Goal: Task Accomplishment & Management: Complete application form

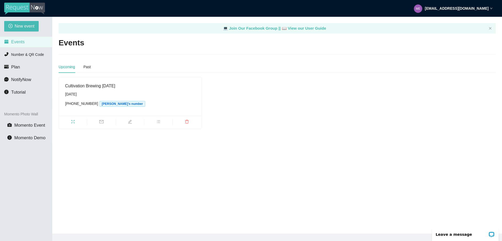
click at [227, 84] on div "Cultivation Brewing [DATE] [DATE] [PHONE_NUMBER] [PERSON_NAME]'s number" at bounding box center [278, 103] width 442 height 52
click at [23, 27] on span "New event" at bounding box center [25, 26] width 20 height 7
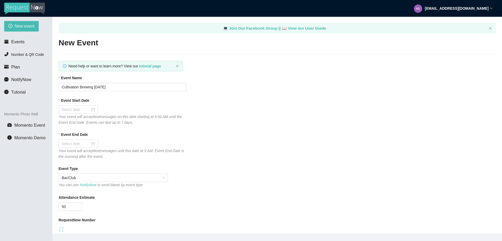
type textarea "[URL][DOMAIN_NAME]"
drag, startPoint x: 118, startPoint y: 87, endPoint x: 45, endPoint y: 82, distance: 73.2
click at [45, 82] on section "New event Events Number & QR Code Plan NotifyNow Tutorial Momento Photo Wall Mo…" at bounding box center [251, 137] width 502 height 241
type input "Flashback @ Smiths Olde Bar"
click at [93, 110] on div at bounding box center [78, 110] width 33 height 6
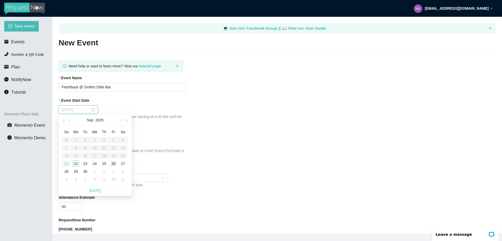
type input "[DATE]"
click at [113, 164] on div "26" at bounding box center [113, 163] width 6 height 6
type input "[DATE]"
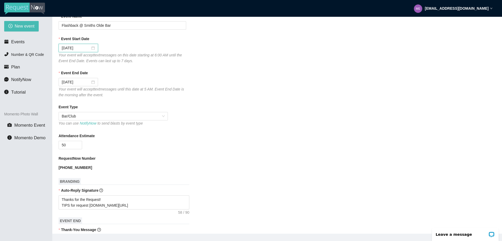
scroll to position [79, 0]
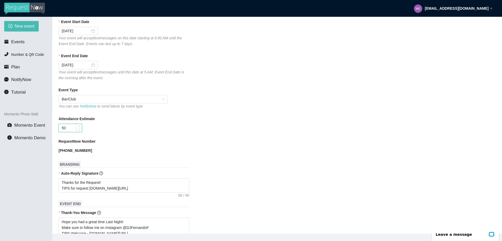
drag, startPoint x: 68, startPoint y: 129, endPoint x: 60, endPoint y: 128, distance: 7.7
click at [60, 128] on input "50" at bounding box center [70, 128] width 23 height 8
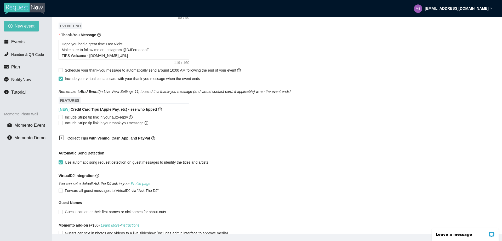
scroll to position [262, 0]
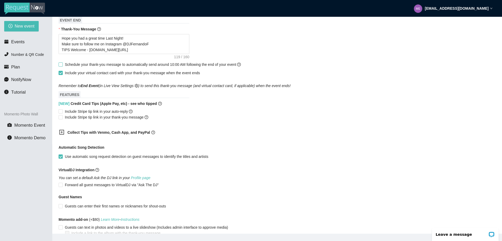
type input "100"
click at [59, 65] on input "Schedule your thank-you message to automatically send around 10:00 AM following…" at bounding box center [61, 64] width 4 height 4
checkbox input "true"
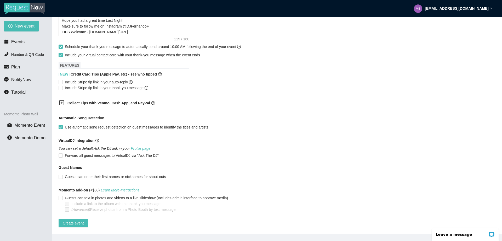
scroll to position [286, 0]
click at [71, 220] on span "Create event" at bounding box center [73, 223] width 21 height 6
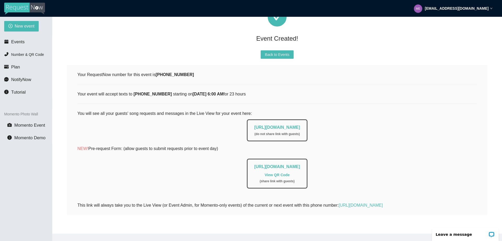
scroll to position [46, 0]
click at [17, 43] on span "Events" at bounding box center [17, 41] width 13 height 5
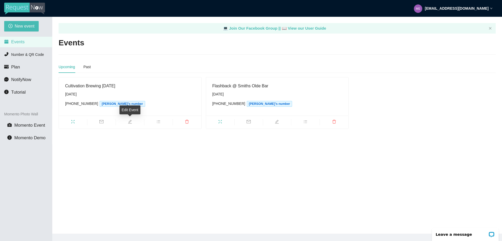
click at [132, 121] on icon "edit" at bounding box center [130, 121] width 4 height 4
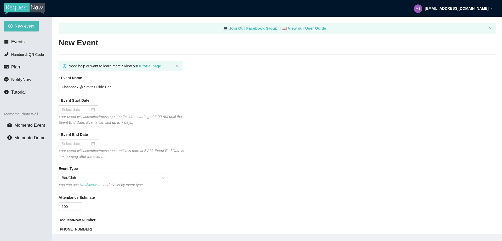
type textarea "[URL][DOMAIN_NAME]"
type input "Cultivation Brewing [DATE]"
type input "[DATE]"
type input "50"
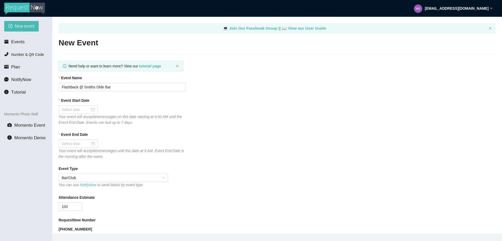
checkbox input "true"
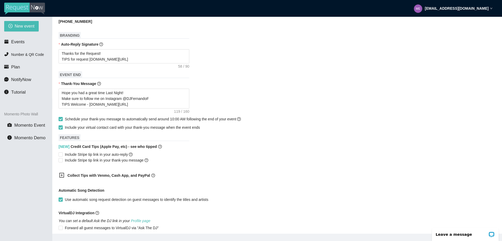
scroll to position [236, 0]
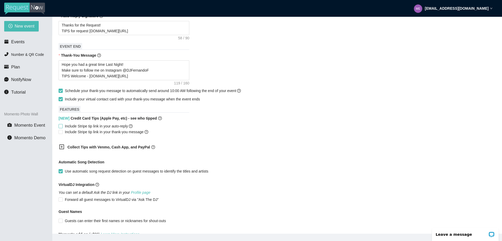
click at [60, 127] on input "Include Stripe tip link in your auto-reply" at bounding box center [61, 126] width 4 height 4
checkbox input "true"
click at [60, 133] on input "Include Stripe tip link in your thank-you message" at bounding box center [61, 132] width 4 height 4
click at [63, 149] on icon "plus-square" at bounding box center [61, 146] width 5 height 5
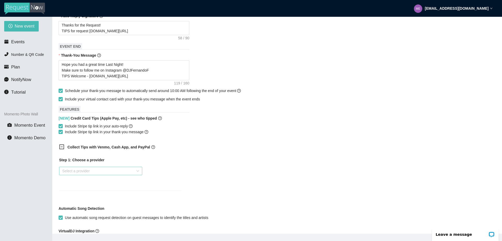
click at [81, 175] on input "search" at bounding box center [98, 171] width 73 height 8
click at [75, 191] on div "Venmo" at bounding box center [100, 192] width 77 height 6
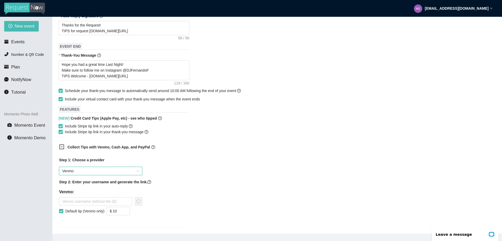
click at [60, 133] on input "Include Stripe tip link in your thank-you message" at bounding box center [61, 132] width 4 height 4
checkbox input "false"
click at [60, 127] on input "Include Stripe tip link in your auto-reply" at bounding box center [61, 126] width 4 height 4
checkbox input "false"
